Goal: Information Seeking & Learning: Learn about a topic

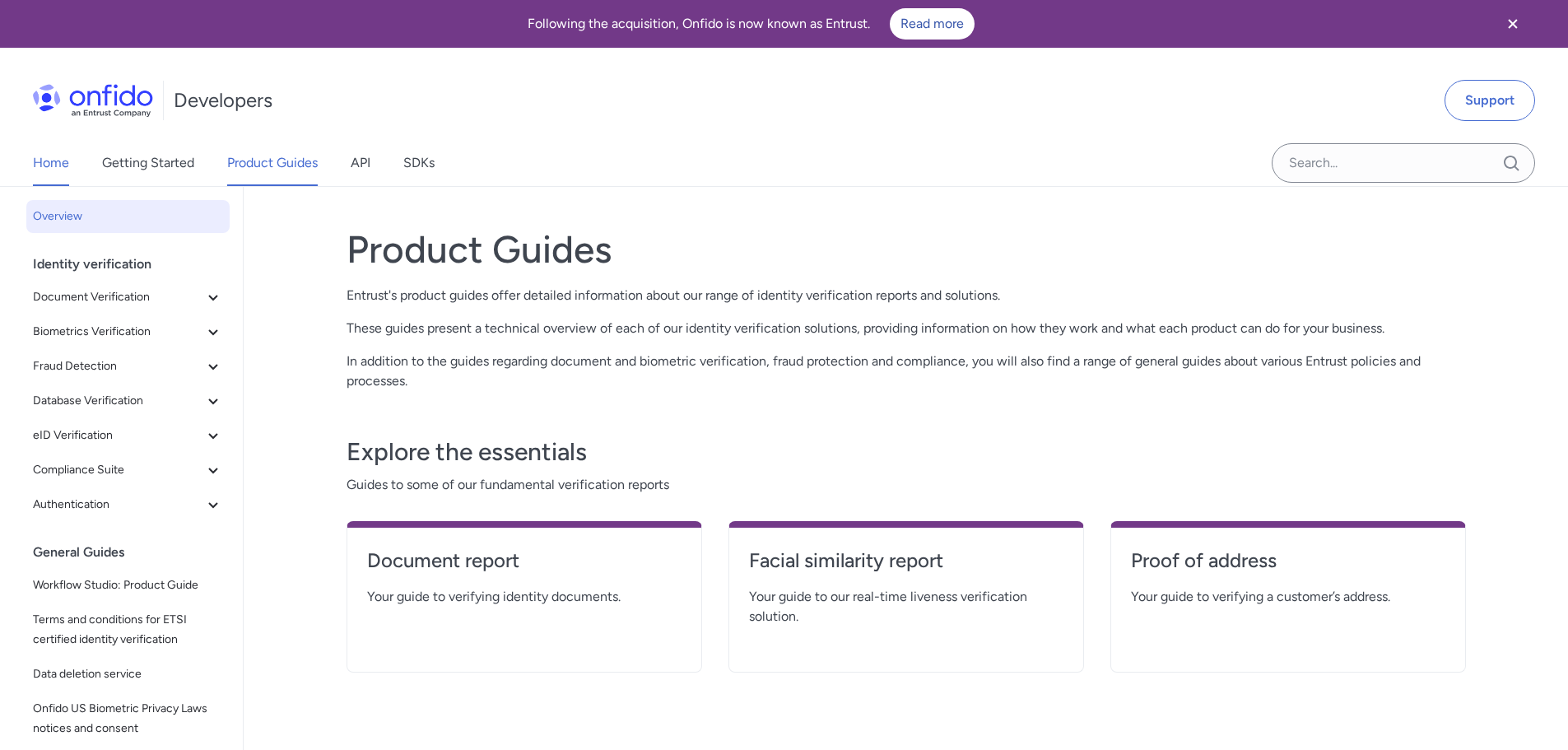
click at [64, 165] on link "Home" at bounding box center [52, 162] width 37 height 46
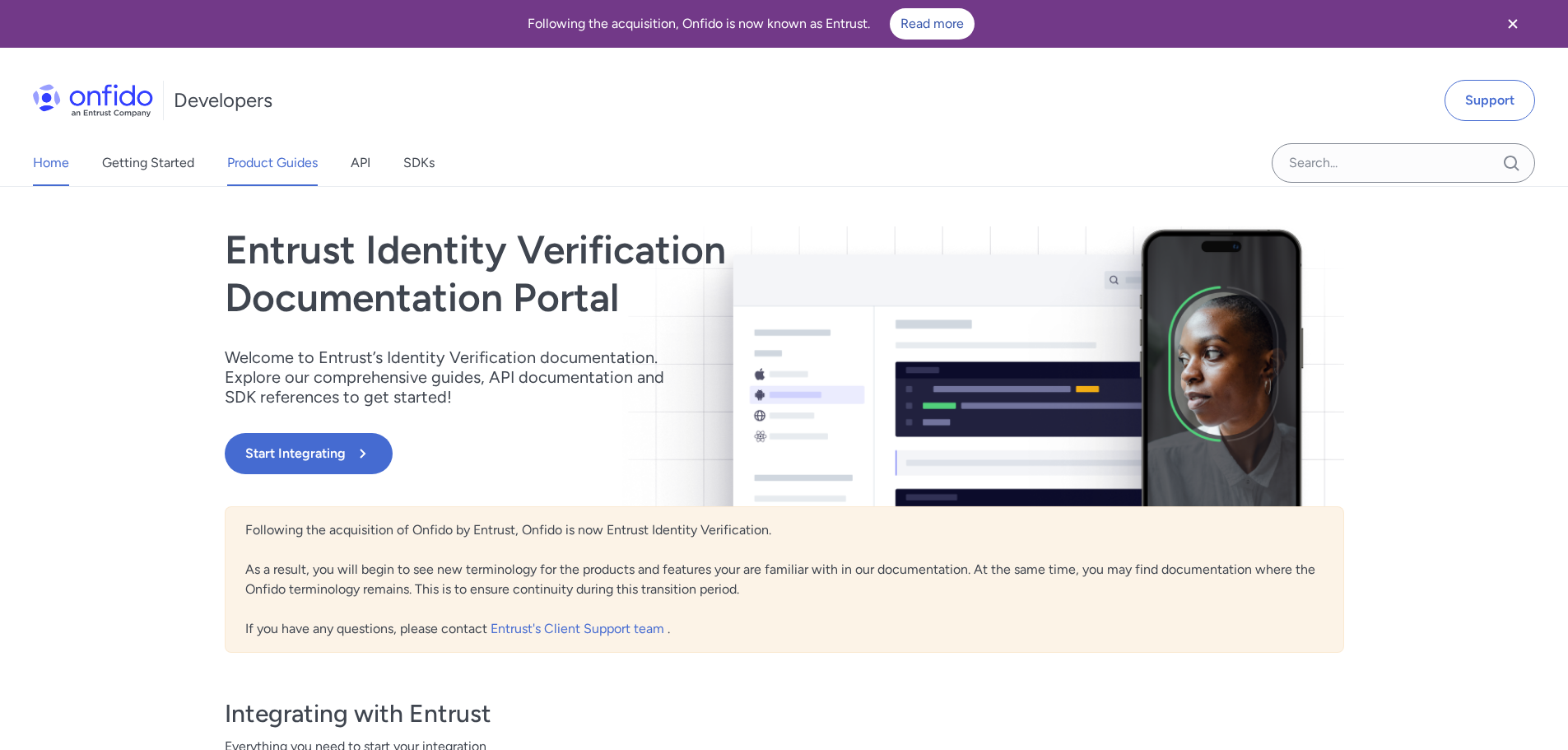
click at [266, 175] on link "Product Guides" at bounding box center [272, 162] width 91 height 46
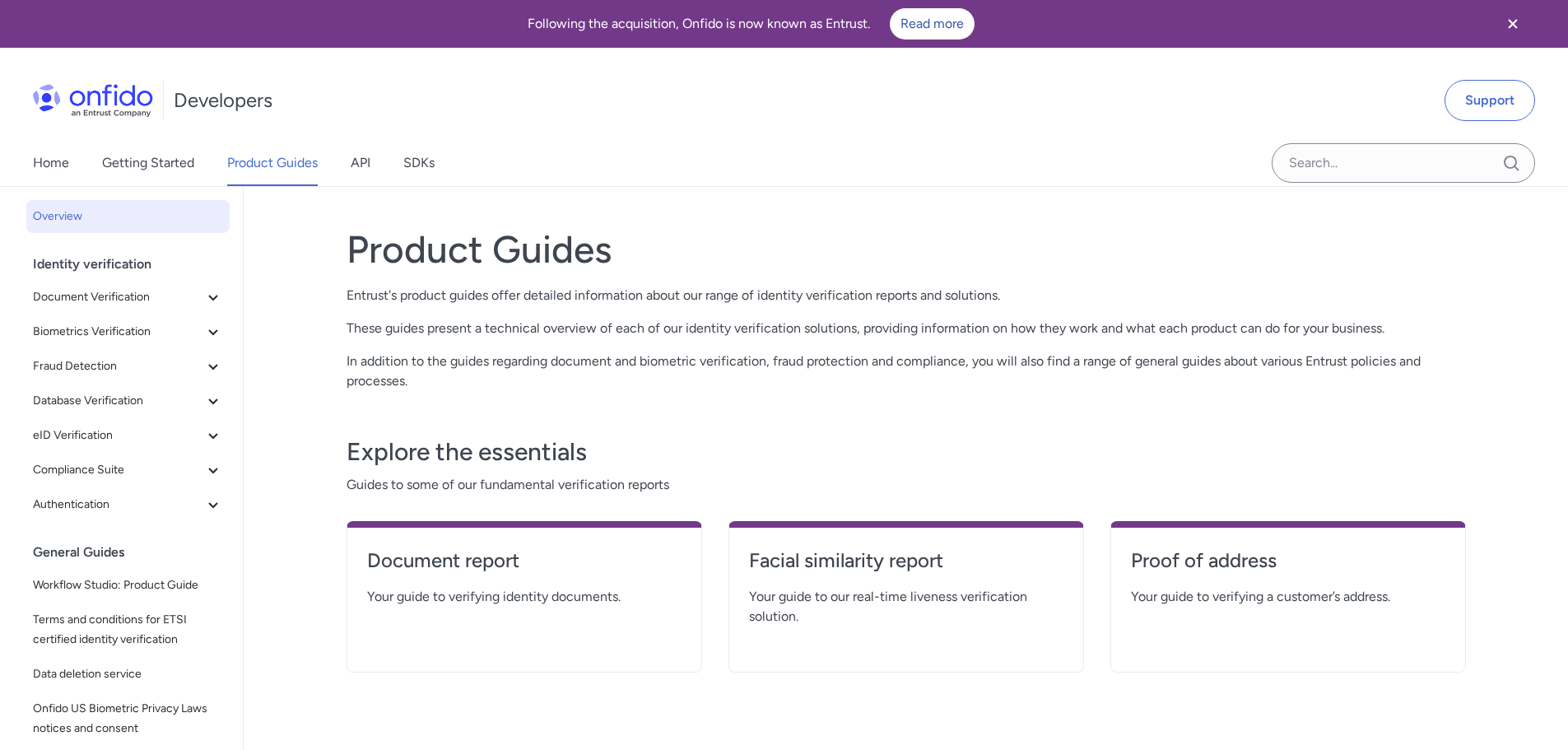
click at [199, 160] on div "Home Getting Started Product Guides API SDKs" at bounding box center [250, 162] width 500 height 46
click at [181, 160] on link "Getting Started" at bounding box center [148, 162] width 92 height 46
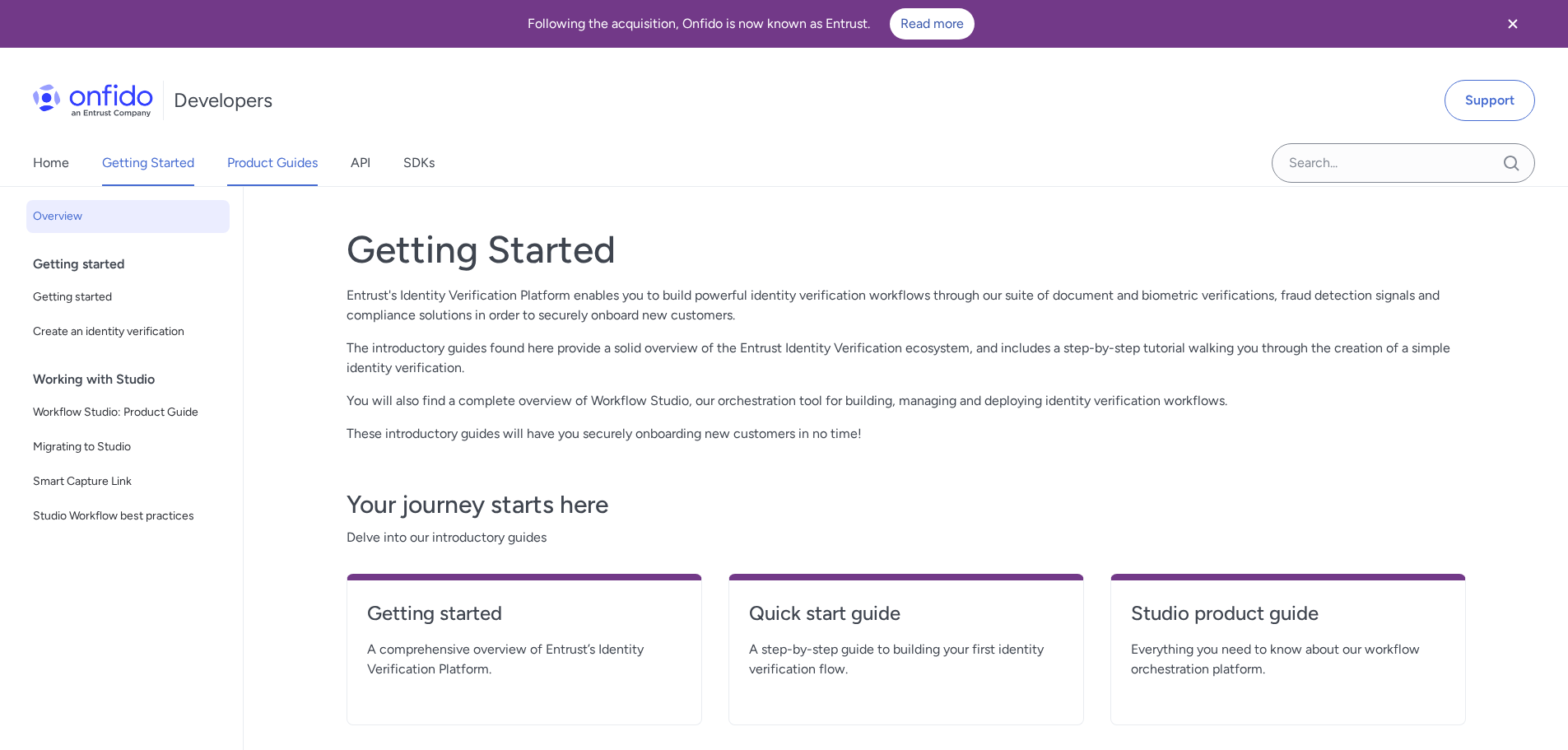
click at [285, 164] on link "Product Guides" at bounding box center [272, 162] width 91 height 46
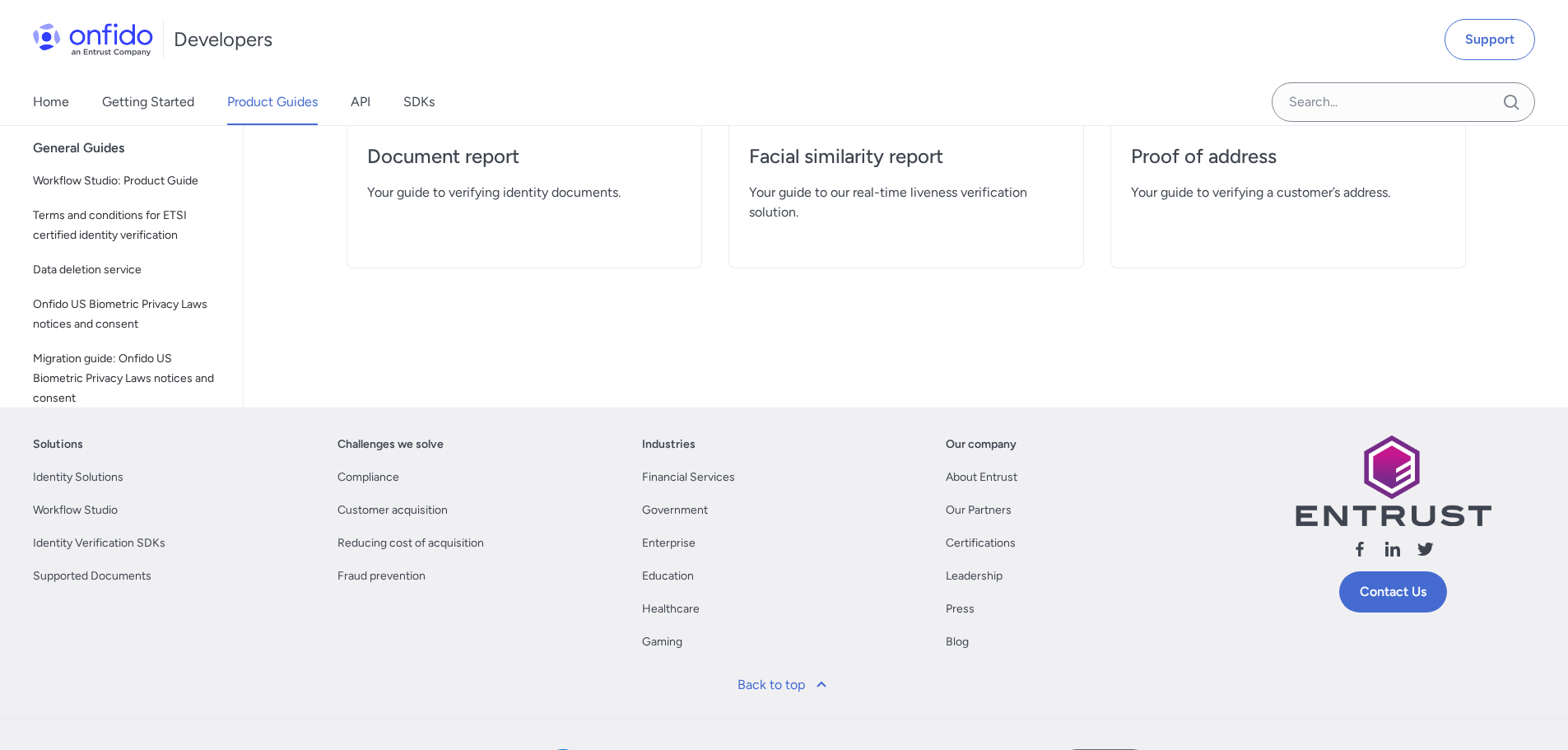
scroll to position [542, 0]
